Goal: Task Accomplishment & Management: Manage account settings

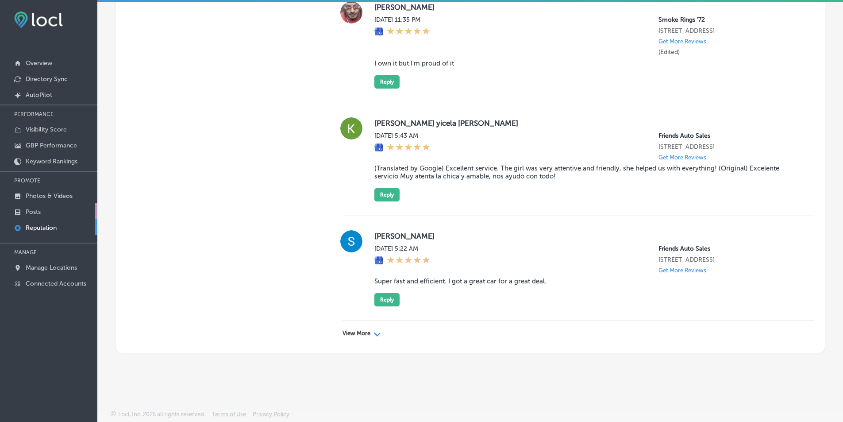
click at [30, 210] on p "Posts" at bounding box center [33, 212] width 15 height 8
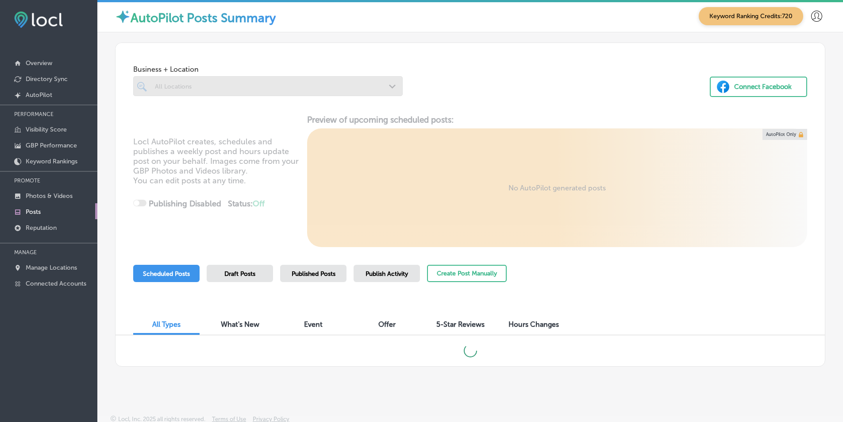
click at [386, 88] on div at bounding box center [268, 86] width 270 height 20
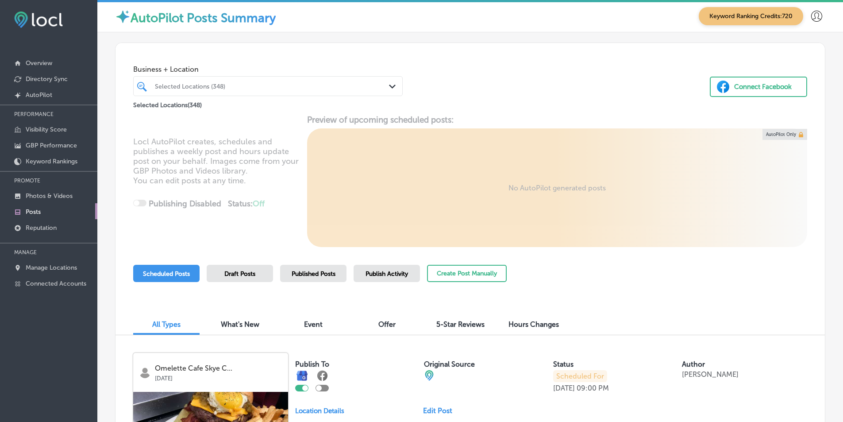
click at [392, 85] on icon "Path Created with Sketch." at bounding box center [392, 87] width 7 height 4
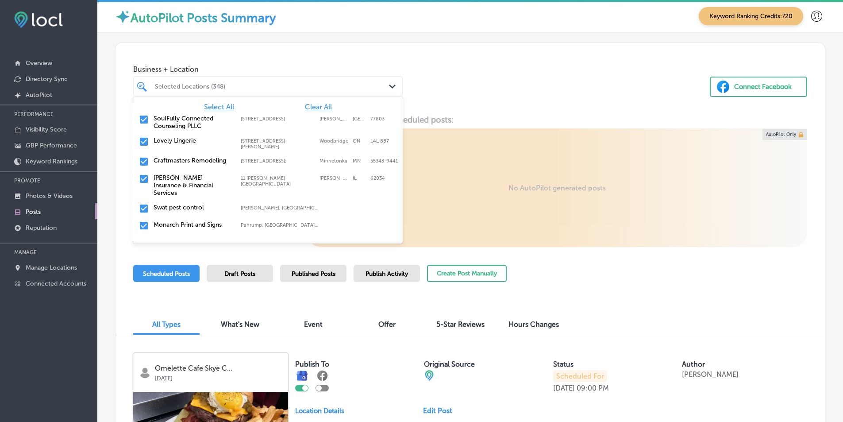
click at [312, 104] on span "Clear All" at bounding box center [318, 107] width 27 height 8
click at [312, 105] on span "Clear All" at bounding box center [318, 107] width 27 height 8
click at [230, 83] on div "All Locations" at bounding box center [272, 86] width 235 height 8
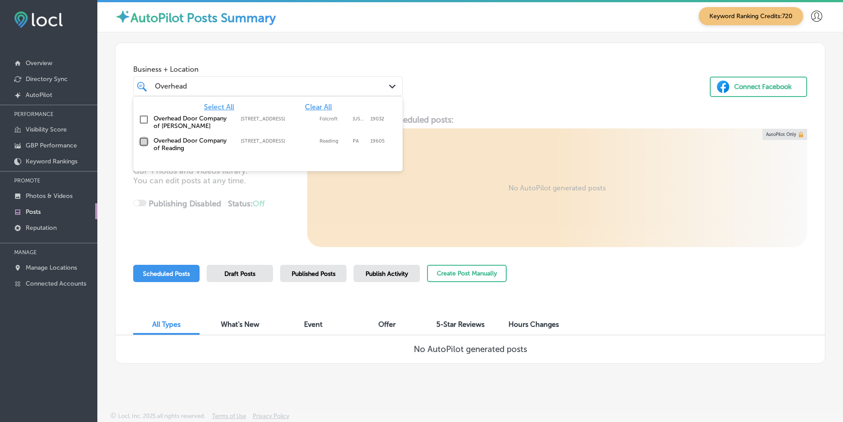
click at [144, 139] on input "checkbox" at bounding box center [144, 141] width 11 height 11
type input "Overhead"
click at [478, 94] on div "Business + Location option [STREET_ADDRESS]. option [STREET_ADDRESS]. 3 results…" at bounding box center [471, 76] width 710 height 67
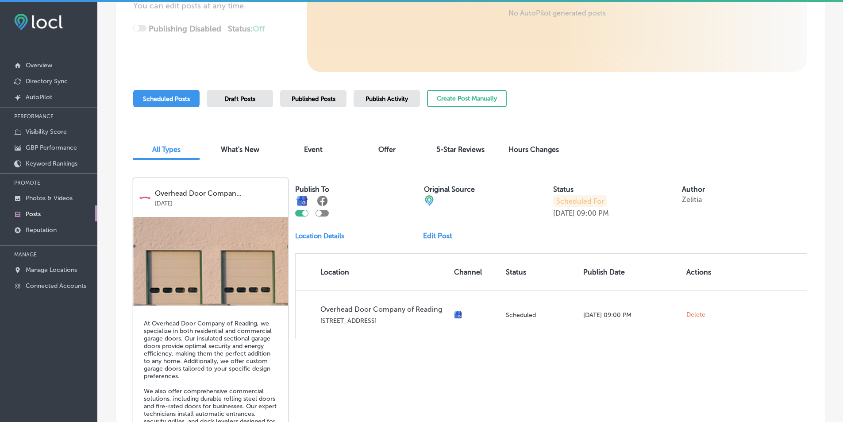
scroll to position [133, 0]
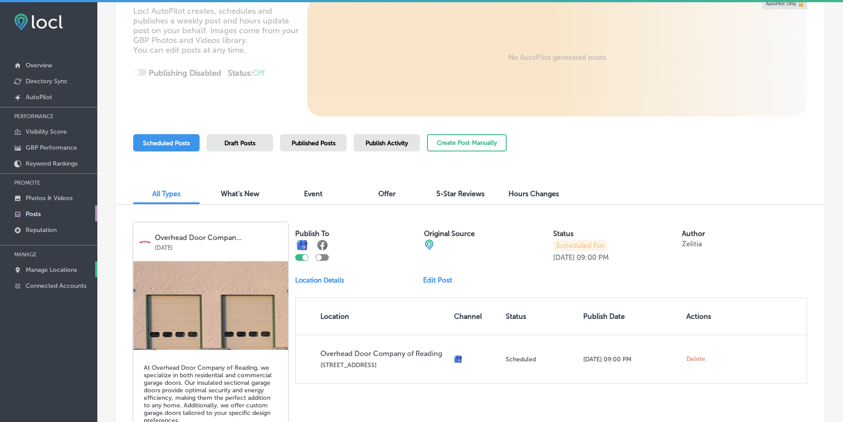
click at [45, 269] on p "Manage Locations" at bounding box center [51, 270] width 51 height 8
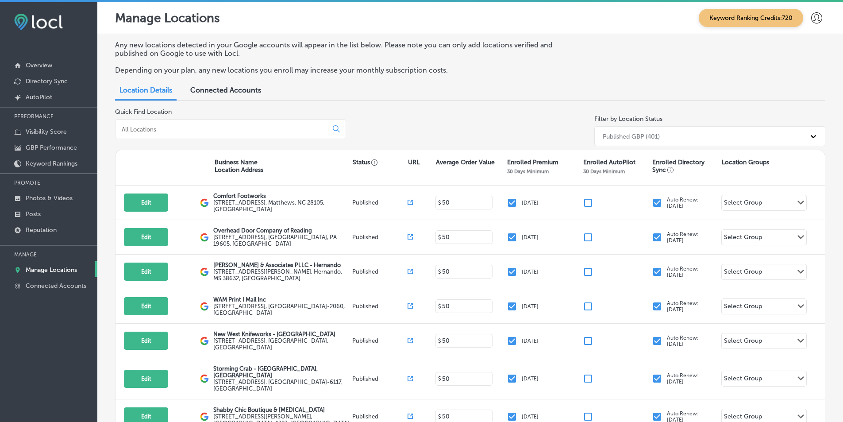
click at [333, 129] on icon at bounding box center [337, 129] width 8 height 8
click at [305, 129] on input at bounding box center [223, 129] width 205 height 8
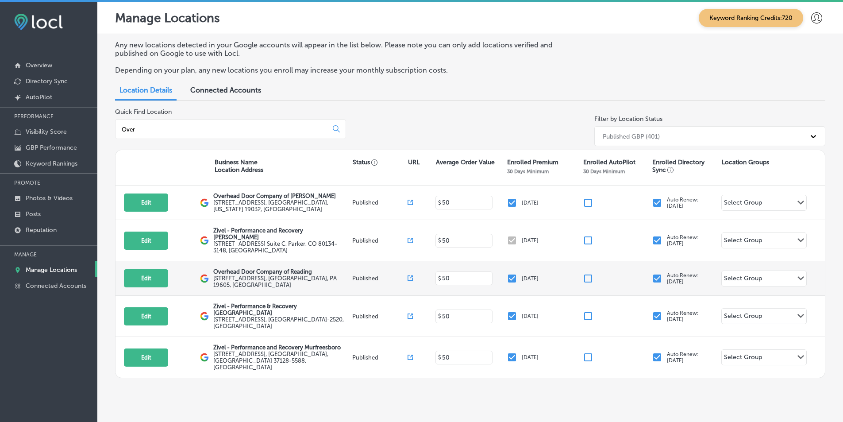
click at [294, 275] on label "[STREET_ADDRESS]" at bounding box center [281, 281] width 136 height 13
click at [290, 269] on p "Overhead Door Company of Reading" at bounding box center [281, 271] width 136 height 7
click at [289, 275] on label "[STREET_ADDRESS]" at bounding box center [281, 281] width 136 height 13
click at [182, 269] on div "Edit This location is not published yet." at bounding box center [162, 278] width 76 height 18
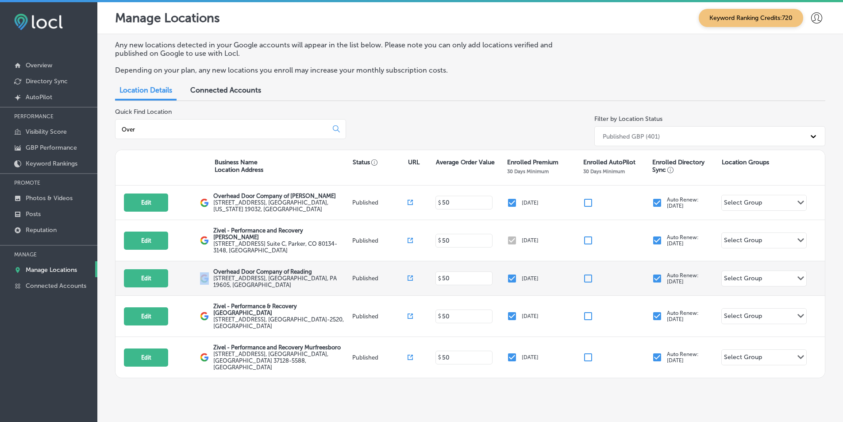
click at [182, 269] on div "Edit This location is not published yet." at bounding box center [162, 278] width 76 height 18
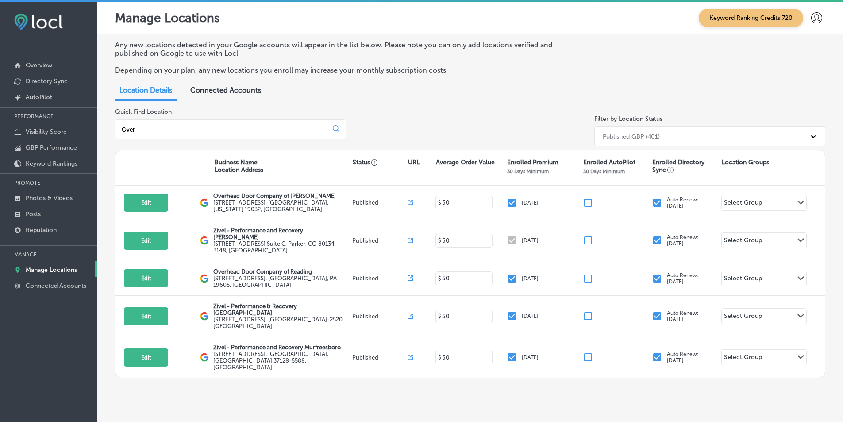
click at [216, 133] on input "Over" at bounding box center [223, 129] width 205 height 8
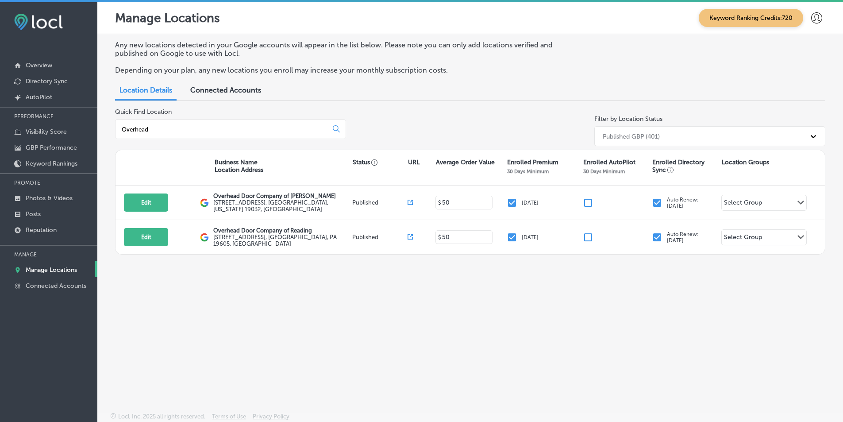
type input "Overhead"
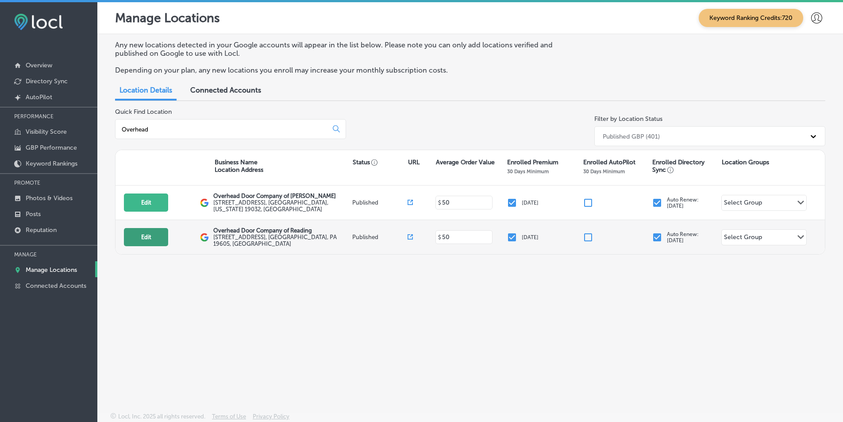
click at [141, 238] on button "Edit" at bounding box center [146, 237] width 44 height 18
select select "US"
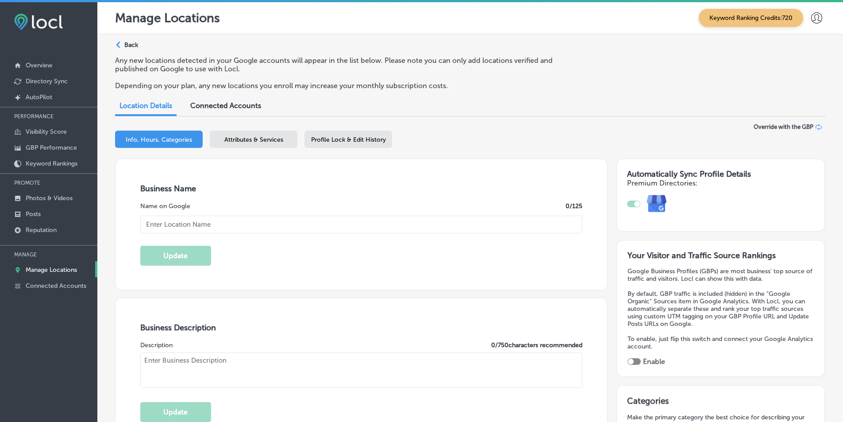
type input "Overhead Door Company of Reading"
type input "[STREET_ADDRESS]"
type input "Reading"
type input "19605"
type input "US"
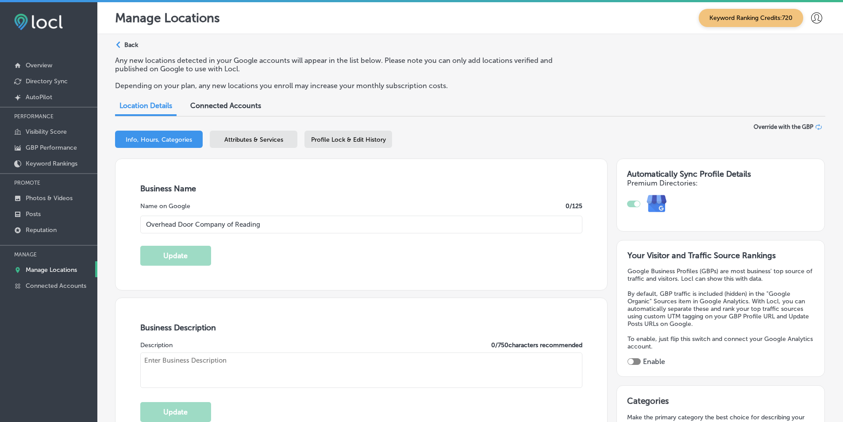
type input "[URL][DOMAIN_NAME]"
checkbox input "true"
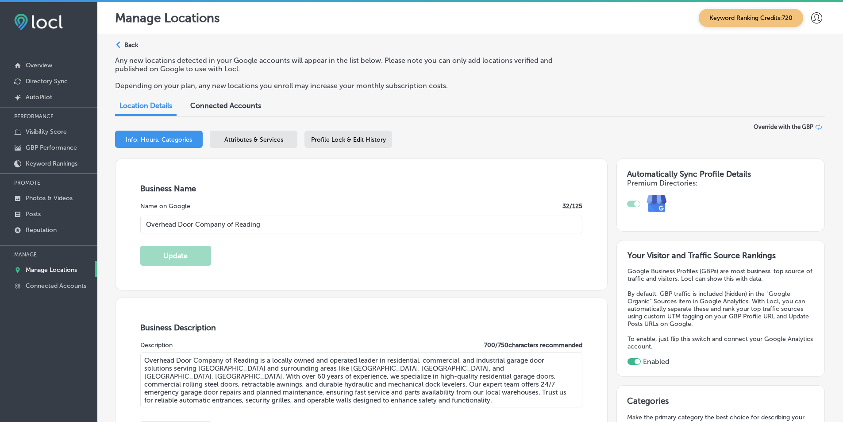
type textarea "Overhead Door Company of Reading is a locally owned and operated leader in resi…"
type input "[PHONE_NUMBER]"
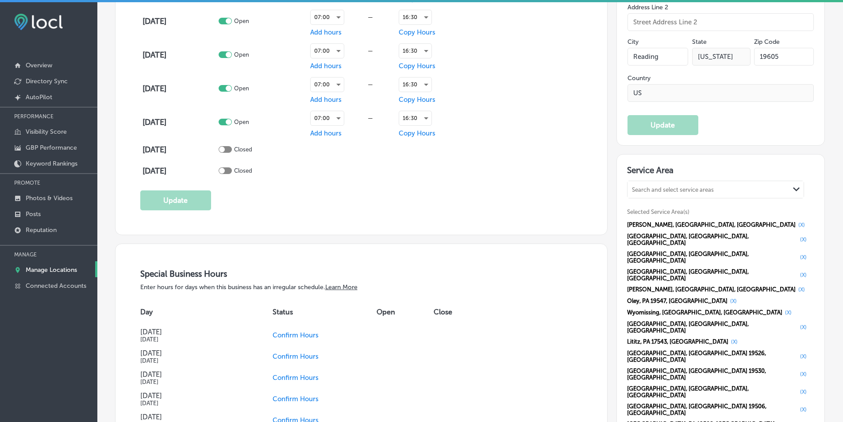
scroll to position [797, 0]
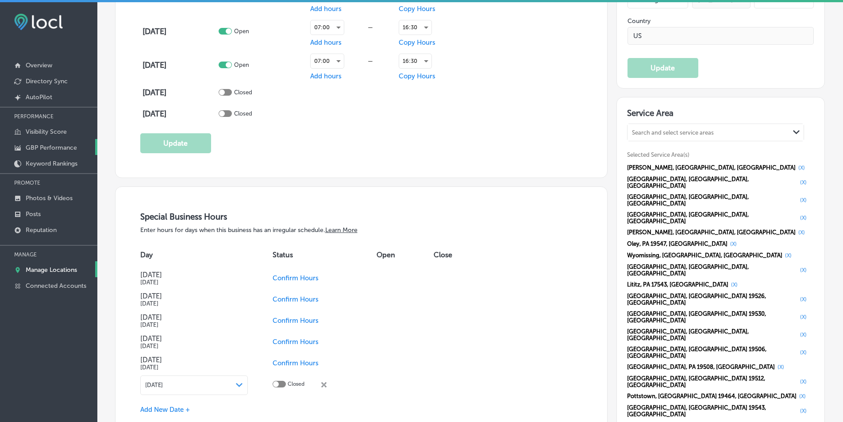
click at [50, 149] on p "GBP Performance" at bounding box center [51, 148] width 51 height 8
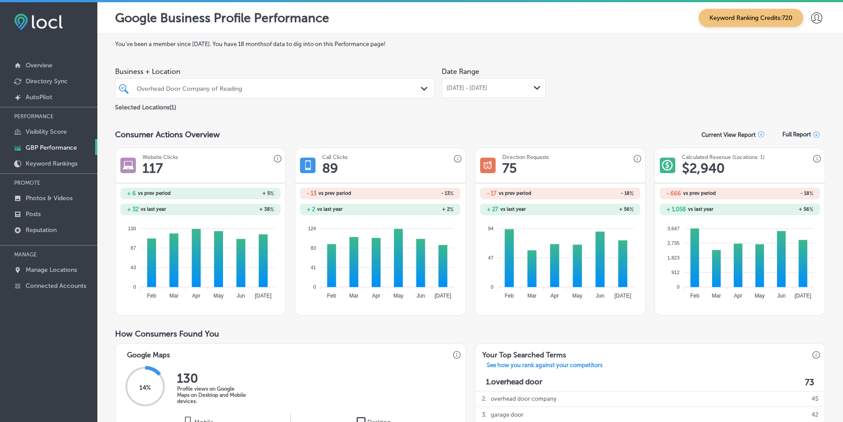
click at [534, 87] on icon "Path Created with Sketch." at bounding box center [537, 88] width 7 height 4
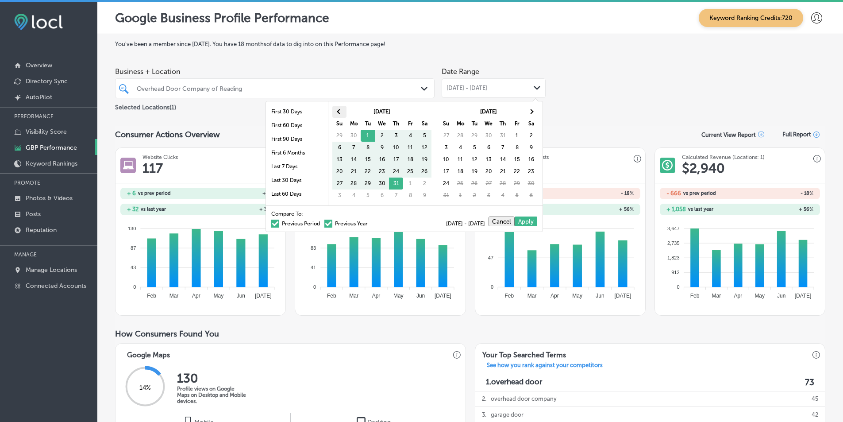
click at [341, 112] on span at bounding box center [339, 111] width 5 height 5
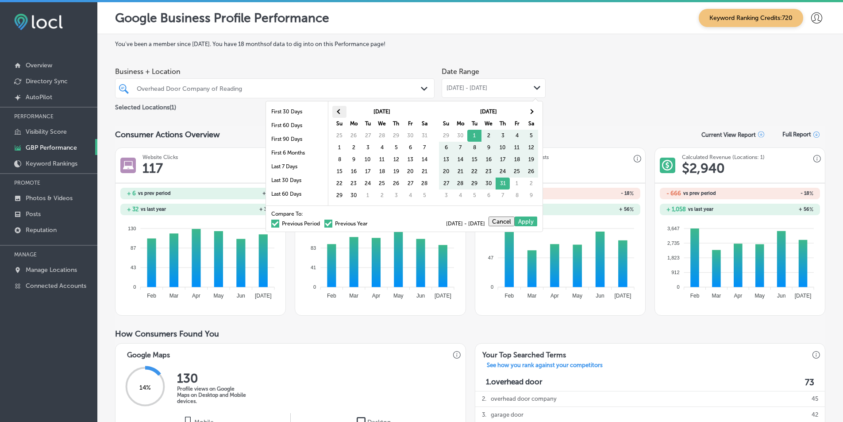
click at [341, 112] on th at bounding box center [339, 112] width 14 height 12
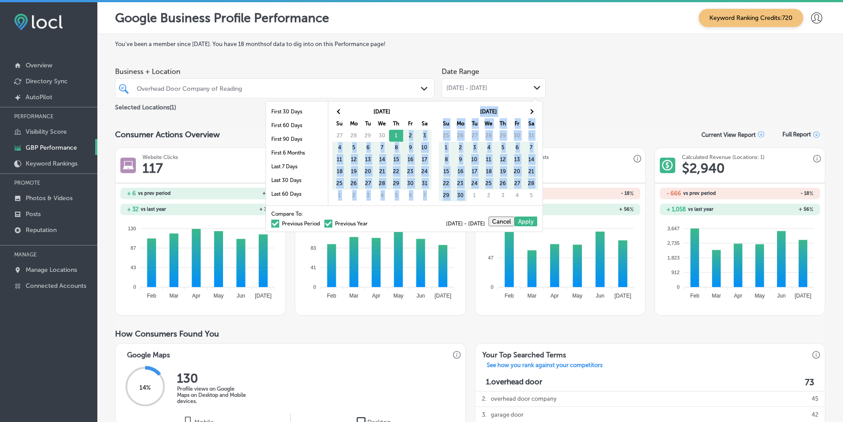
drag, startPoint x: 396, startPoint y: 135, endPoint x: 473, endPoint y: 195, distance: 97.2
click at [532, 111] on span at bounding box center [531, 111] width 5 height 5
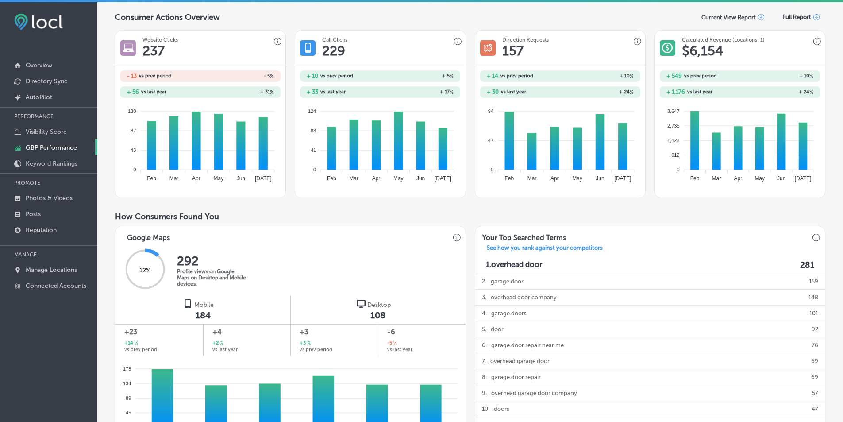
scroll to position [133, 0]
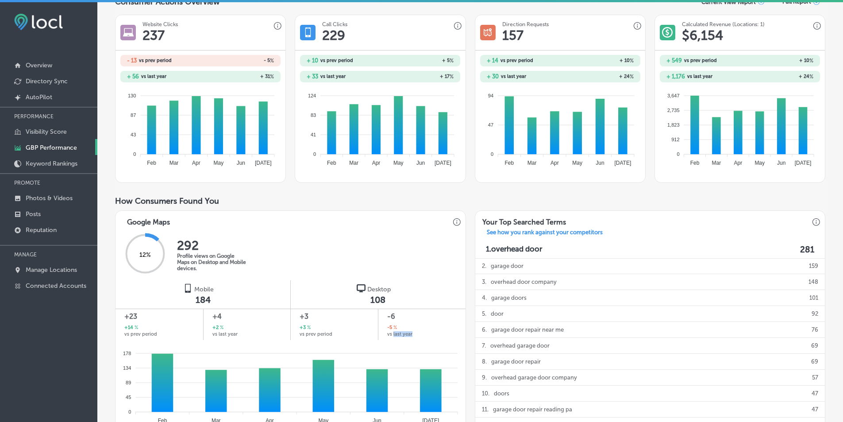
drag, startPoint x: 390, startPoint y: 332, endPoint x: 416, endPoint y: 334, distance: 25.8
click at [416, 334] on div "-5 % vs last year" at bounding box center [421, 330] width 69 height 12
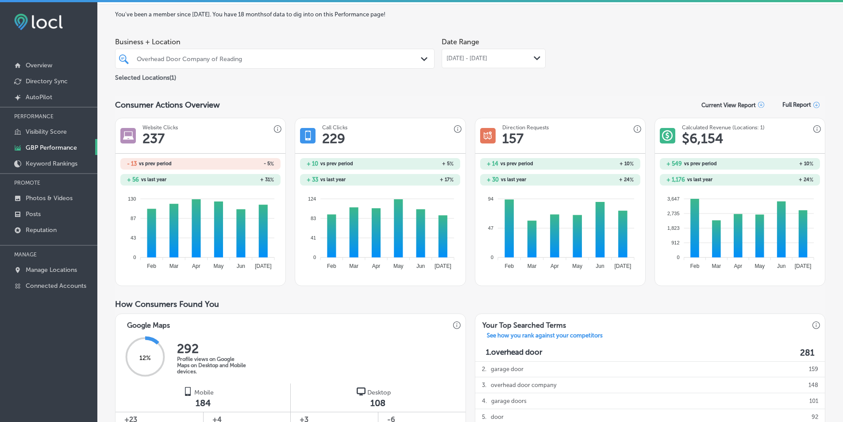
scroll to position [0, 0]
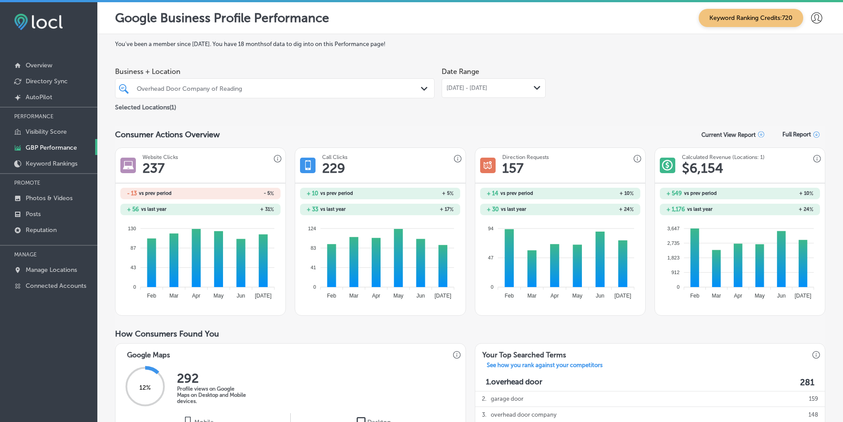
click at [534, 88] on polygon at bounding box center [537, 88] width 7 height 4
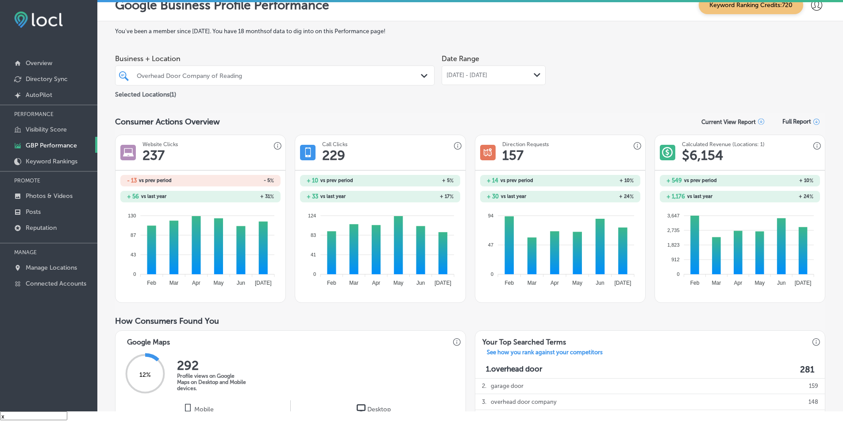
click at [657, 86] on div "Business + Location Overhead Door Company of Reading Path Created with Sketch. …" at bounding box center [470, 75] width 711 height 50
click at [534, 76] on icon "Path Created with Sketch." at bounding box center [537, 75] width 7 height 4
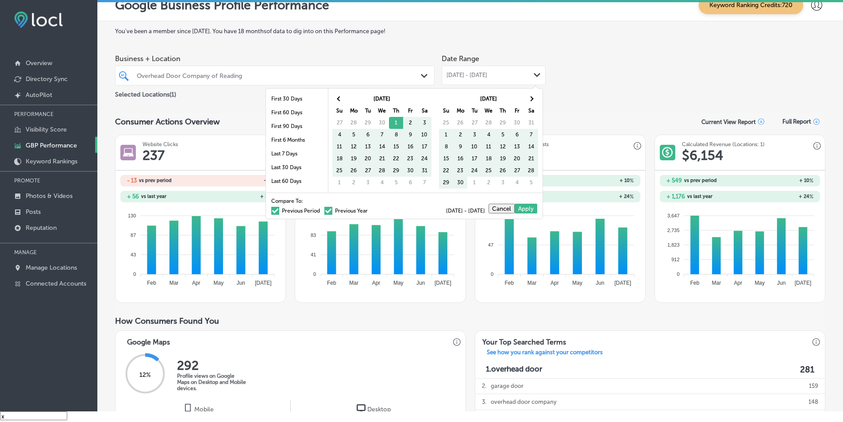
click at [325, 210] on span at bounding box center [329, 211] width 8 height 8
click at [370, 209] on input "Previous Year" at bounding box center [370, 209] width 0 height 0
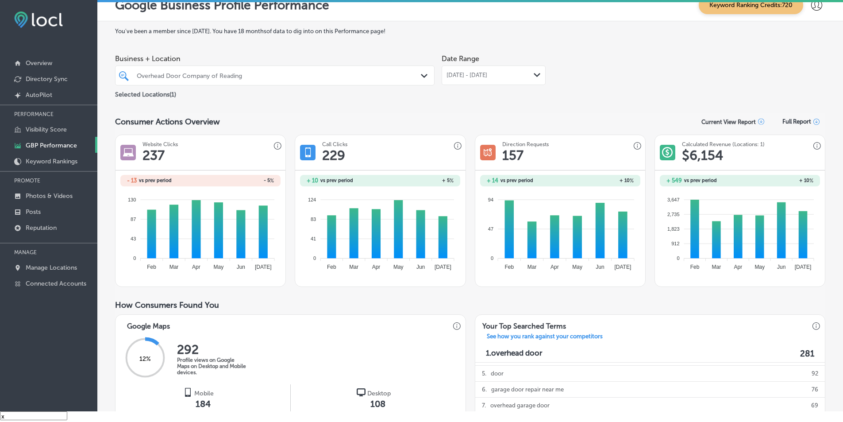
click at [536, 77] on icon "Path Created with Sketch." at bounding box center [537, 75] width 7 height 4
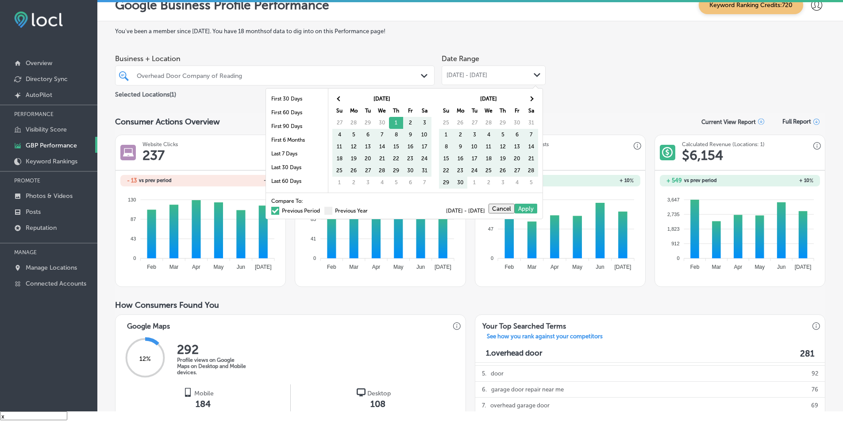
click at [271, 210] on span at bounding box center [275, 211] width 8 height 8
click at [322, 209] on input "Previous Period" at bounding box center [322, 209] width 0 height 0
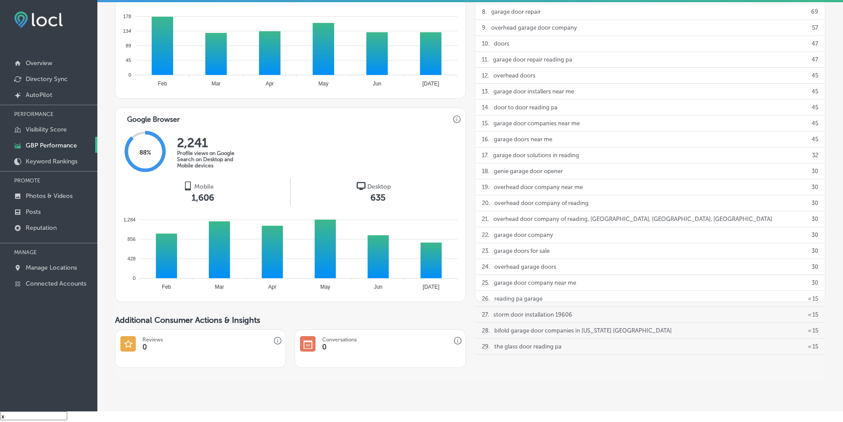
scroll to position [406, 0]
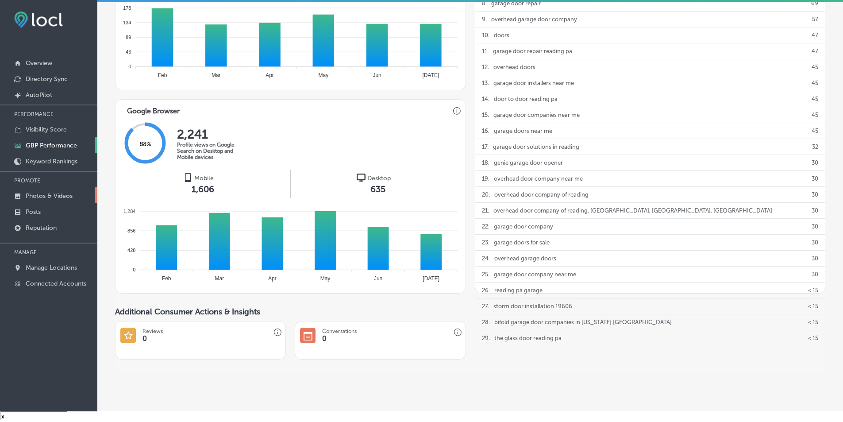
click at [66, 193] on p "Photos & Videos" at bounding box center [49, 196] width 47 height 8
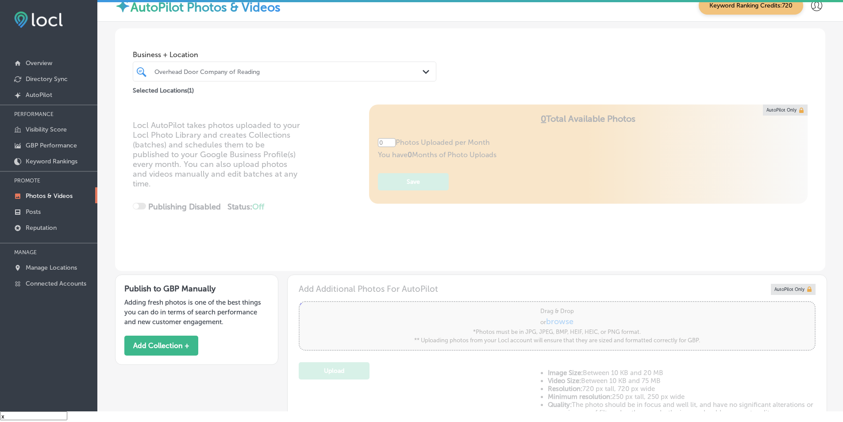
type input "5"
click at [423, 72] on polygon at bounding box center [426, 72] width 7 height 4
click at [520, 79] on div "Business + Location Overhead Door Company of Reading Path Created with Sketch. …" at bounding box center [470, 61] width 711 height 67
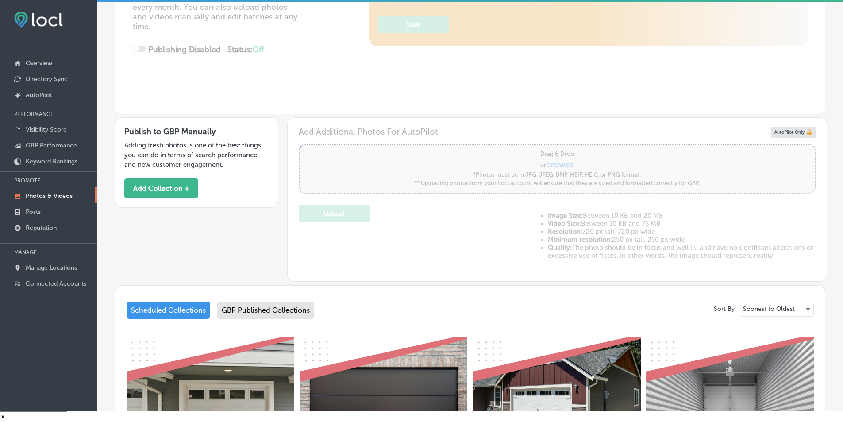
scroll to position [177, 0]
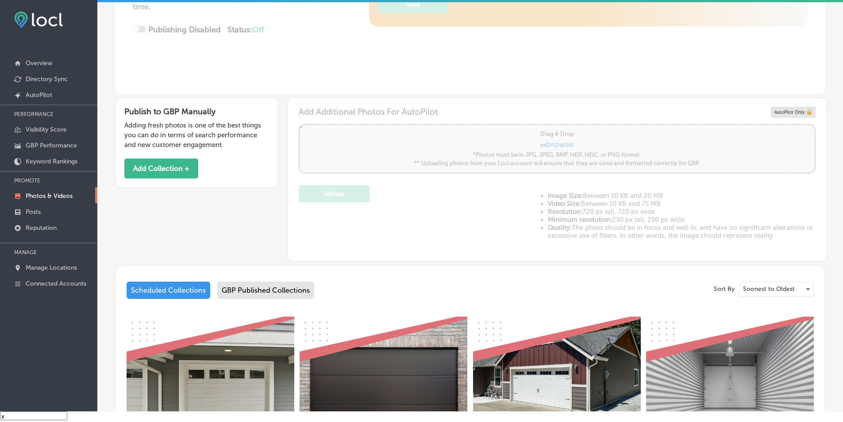
click at [285, 286] on div "GBP Published Collections" at bounding box center [265, 290] width 97 height 17
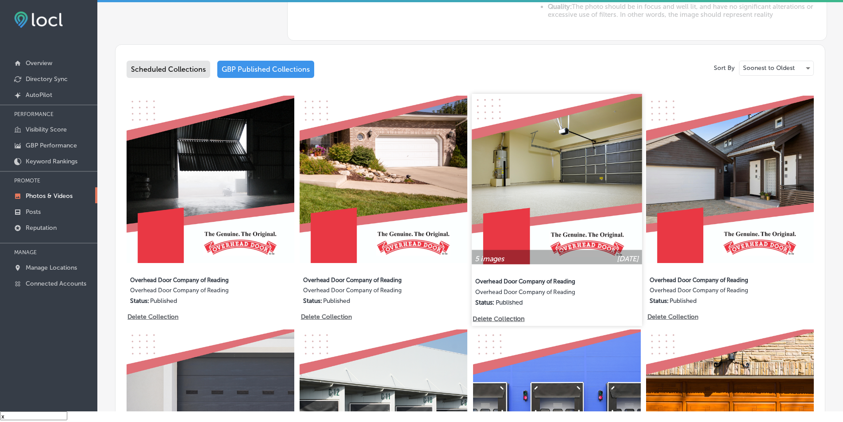
scroll to position [398, 0]
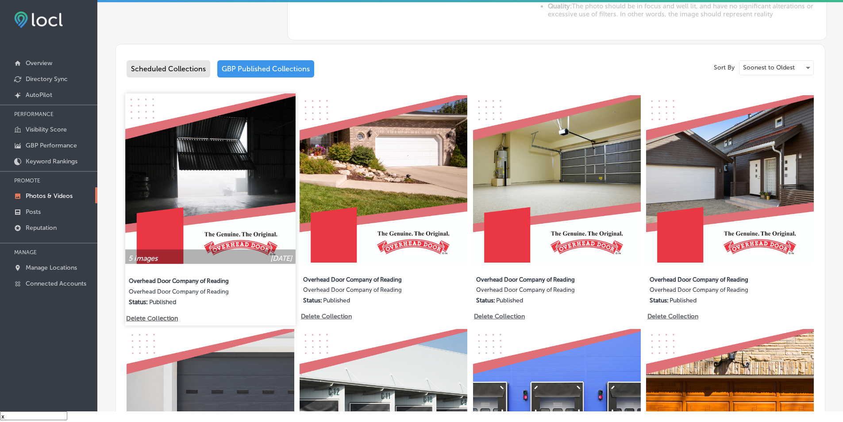
click at [222, 205] on img at bounding box center [210, 178] width 170 height 170
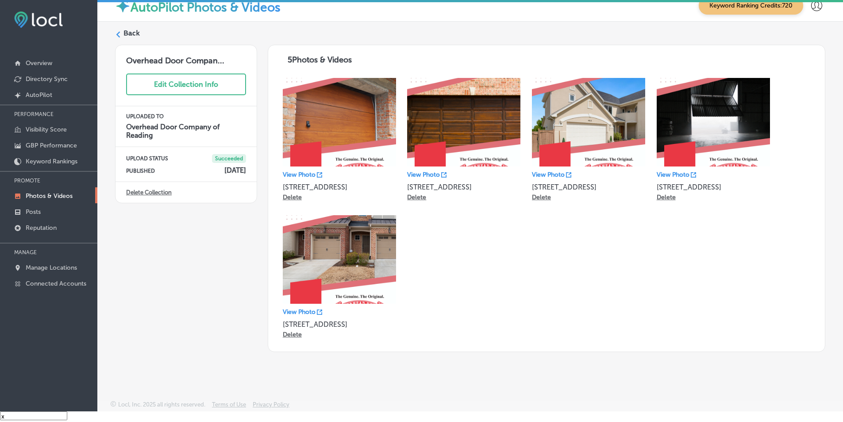
click at [117, 33] on icon at bounding box center [118, 34] width 6 height 6
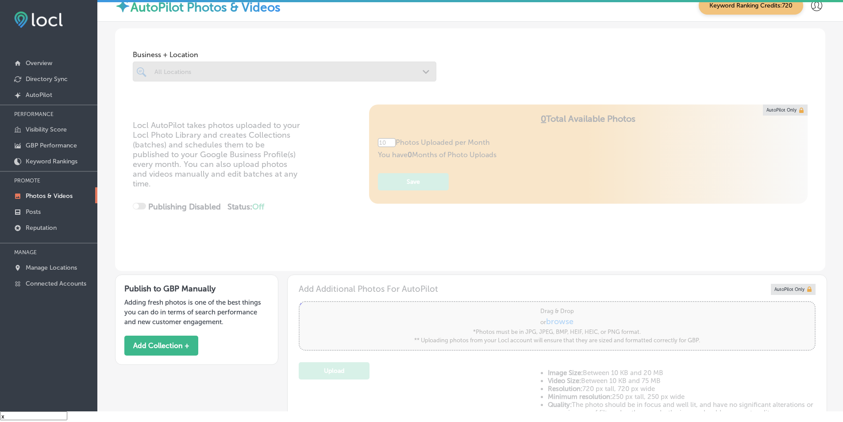
type input "5"
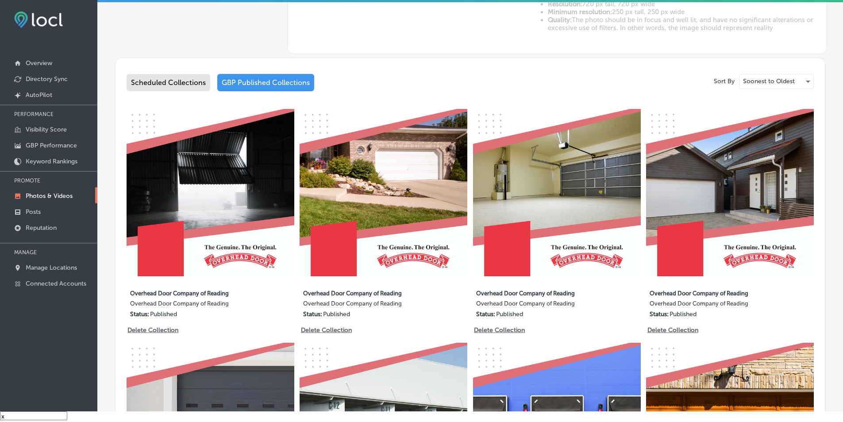
scroll to position [398, 0]
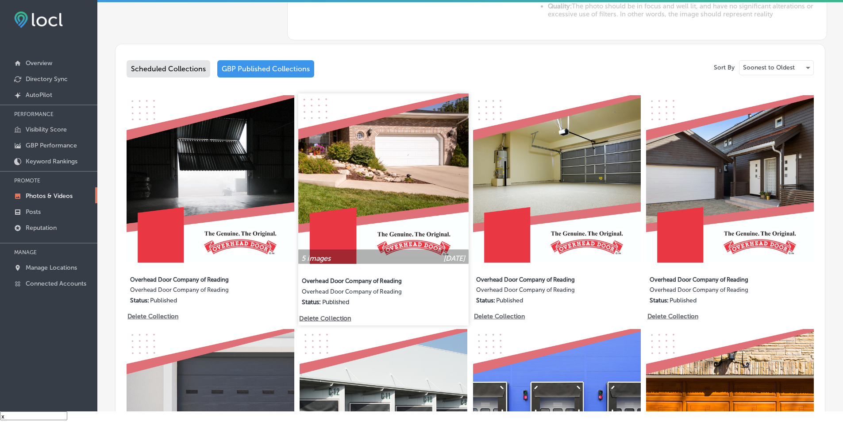
click at [433, 188] on img at bounding box center [384, 178] width 170 height 170
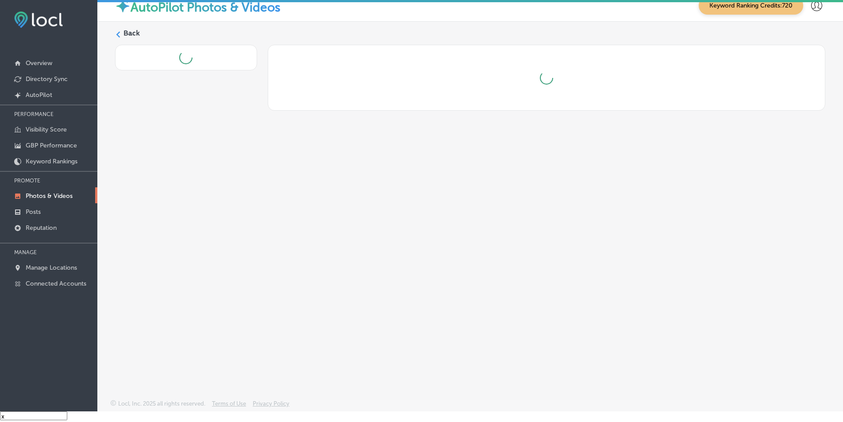
click at [433, 188] on div "Back" at bounding box center [470, 190] width 746 height 336
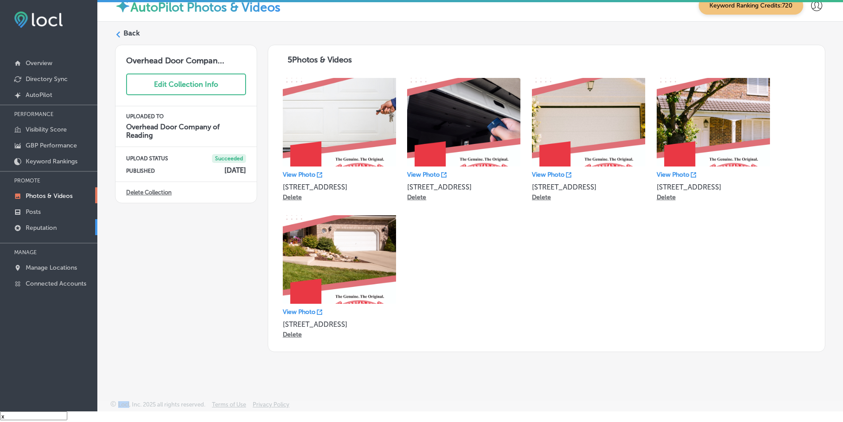
click at [51, 229] on p "Reputation" at bounding box center [41, 228] width 31 height 8
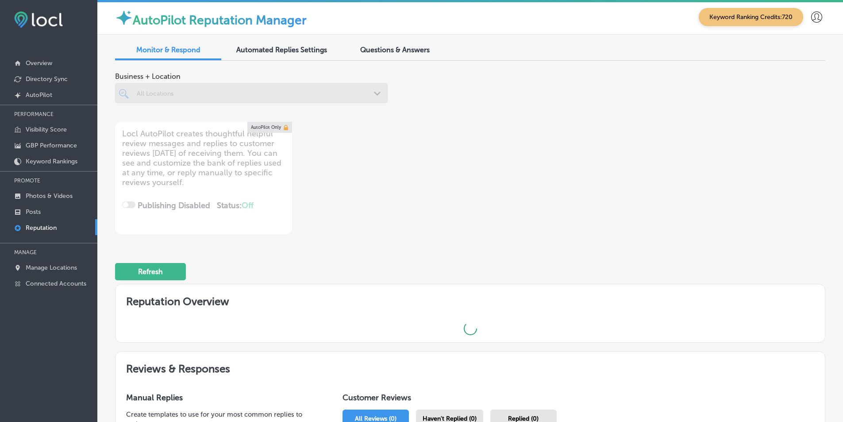
scroll to position [2, 0]
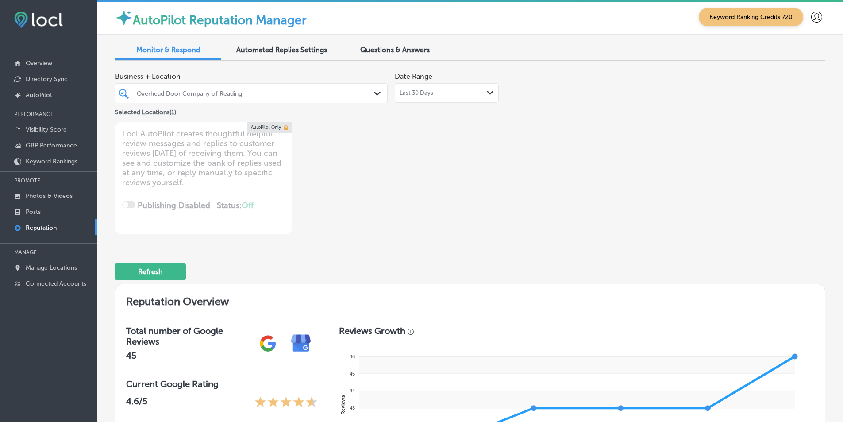
click at [374, 93] on polygon at bounding box center [377, 94] width 7 height 4
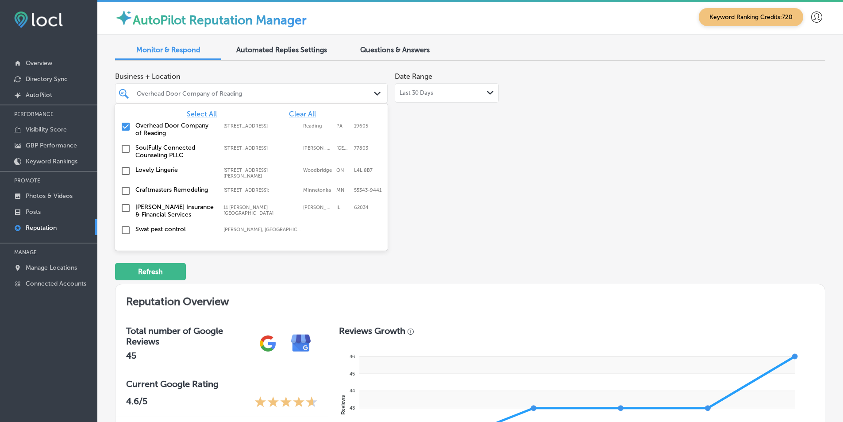
click at [196, 115] on span "Select All" at bounding box center [202, 114] width 30 height 8
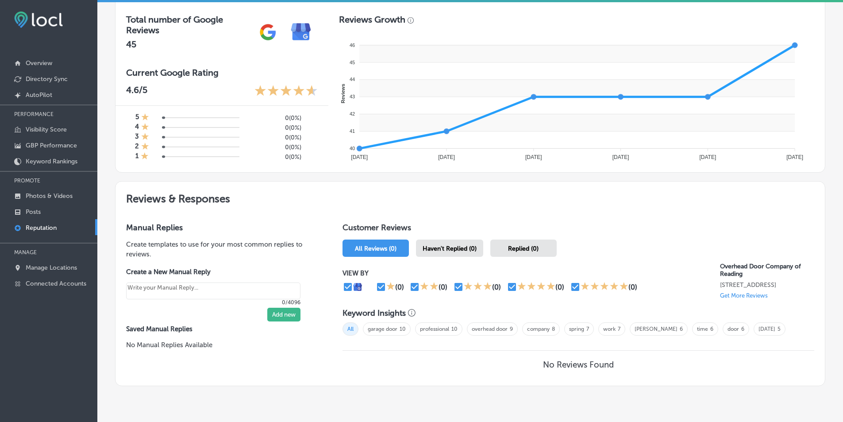
scroll to position [347, 0]
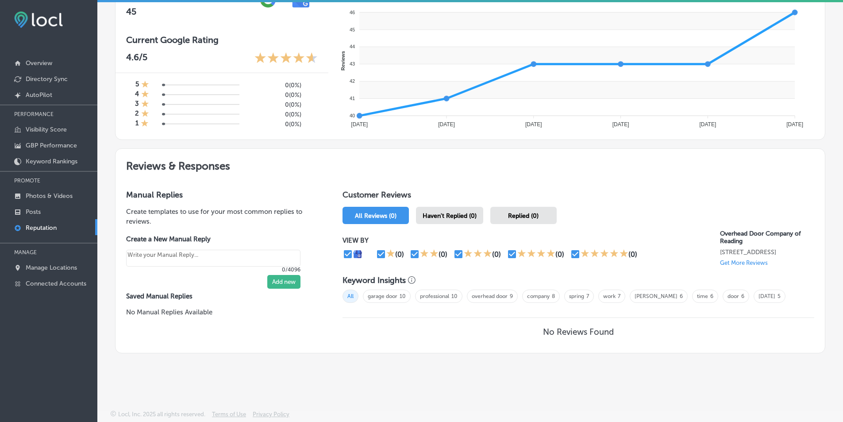
click at [459, 211] on div "Customer Reviews All Reviews (0) Haven't Replied (0) Replied (0) VIEW BY (0) (0…" at bounding box center [578, 266] width 493 height 174
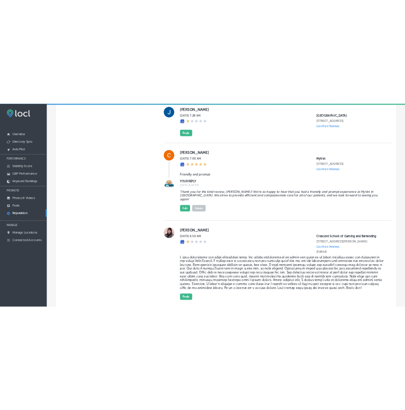
scroll to position [859, 0]
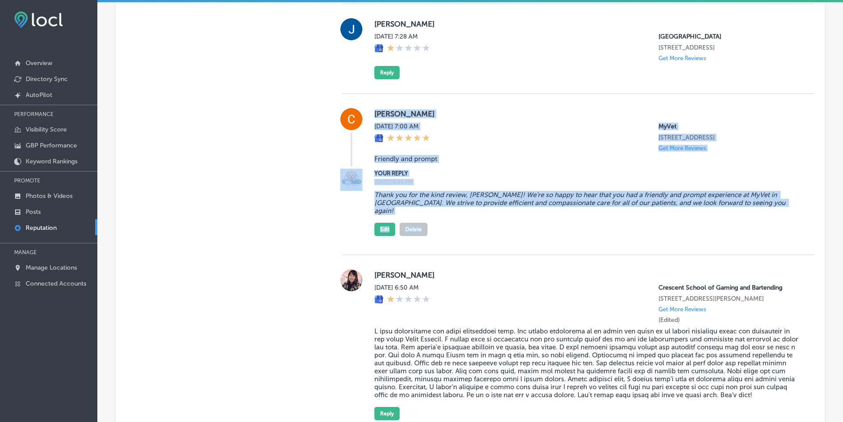
drag, startPoint x: 371, startPoint y: 112, endPoint x: 733, endPoint y: 217, distance: 376.2
click at [733, 217] on div "[PERSON_NAME] [DATE] 7:00 AM MyVet [STREET_ADDRESS] Get More Reviews Friendly a…" at bounding box center [579, 174] width 472 height 161
copy div "[PERSON_NAME] [DATE] 7:00 AM MyVet [STREET_ADDRESS] Get More Reviews Friendly a…"
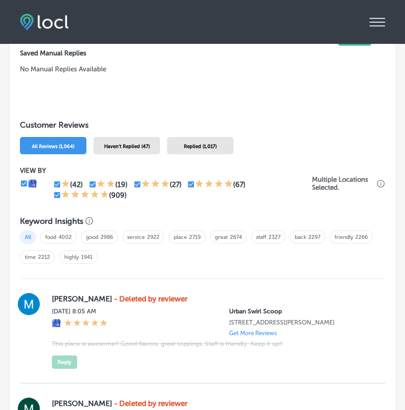
click at [117, 146] on span "Haven't Replied (47)" at bounding box center [127, 146] width 46 height 6
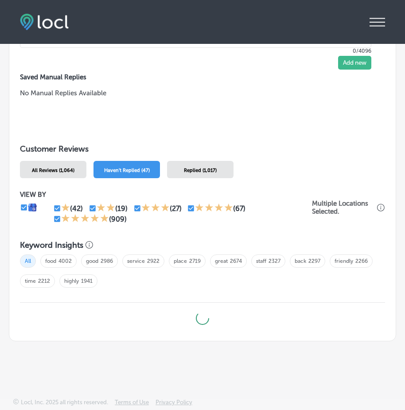
scroll to position [835, 0]
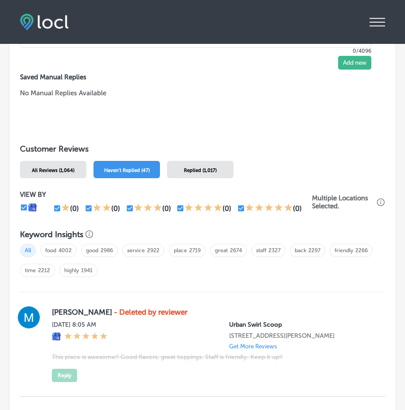
type textarea "x"
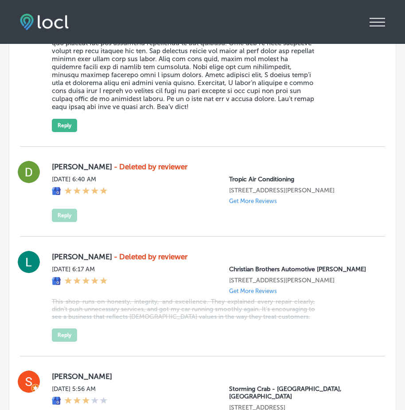
scroll to position [1568, 0]
